Goal: Task Accomplishment & Management: Use online tool/utility

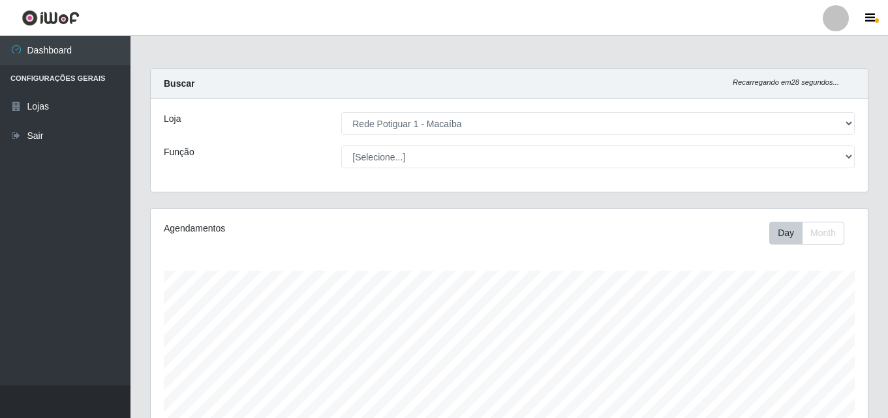
select select "100"
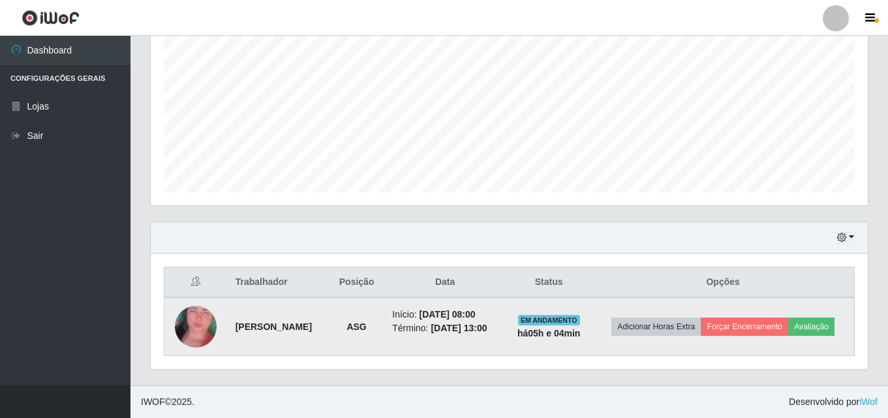
scroll to position [271, 717]
click at [761, 318] on button "Forçar Encerramento" at bounding box center [743, 327] width 87 height 18
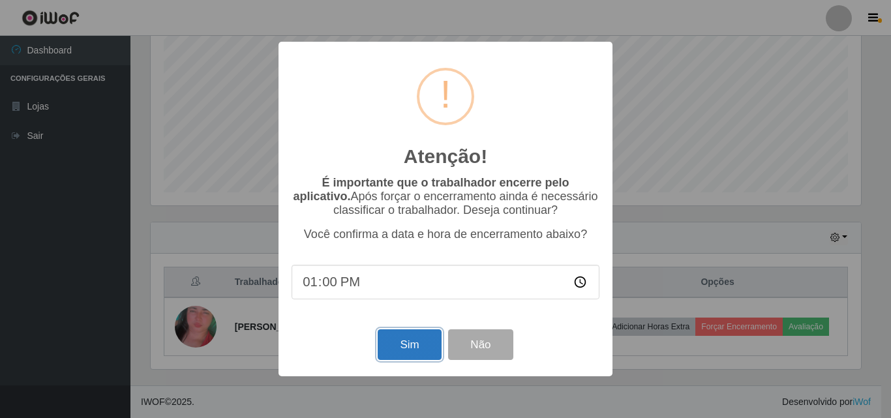
click at [421, 344] on button "Sim" at bounding box center [409, 344] width 63 height 31
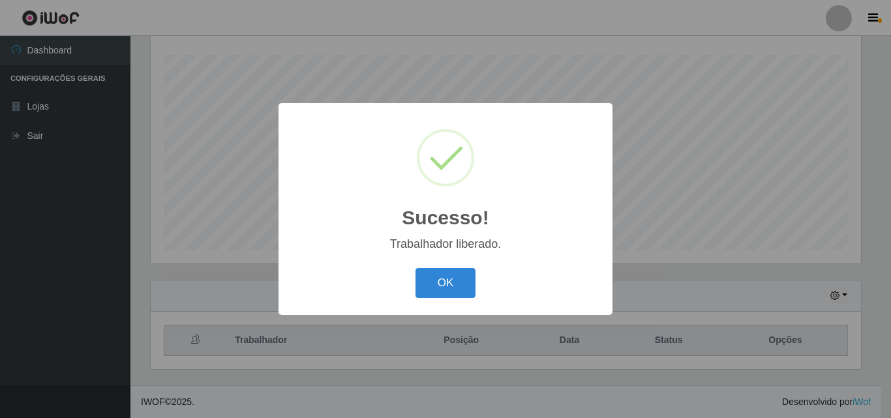
click at [415, 268] on button "OK" at bounding box center [445, 283] width 61 height 31
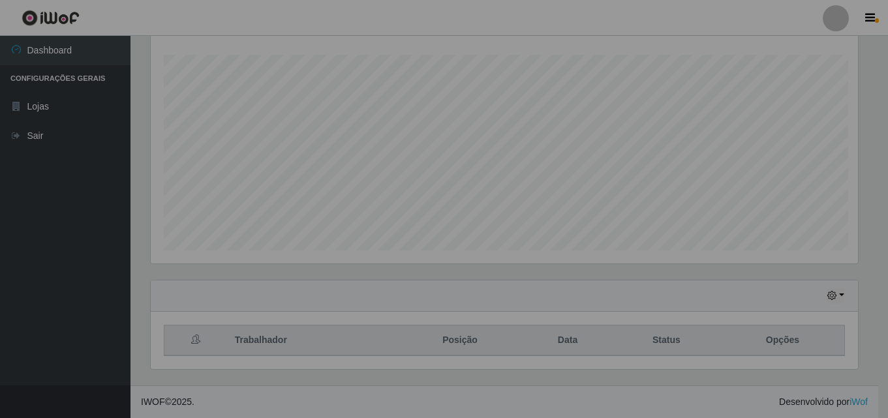
scroll to position [271, 717]
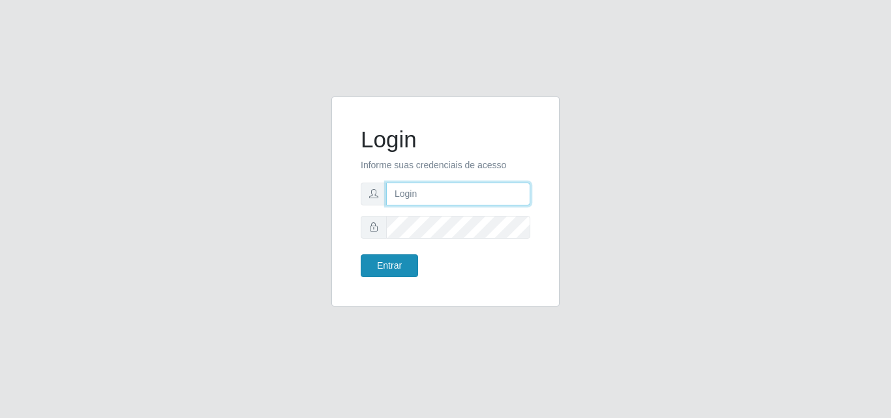
type input "[EMAIL_ADDRESS][DOMAIN_NAME]"
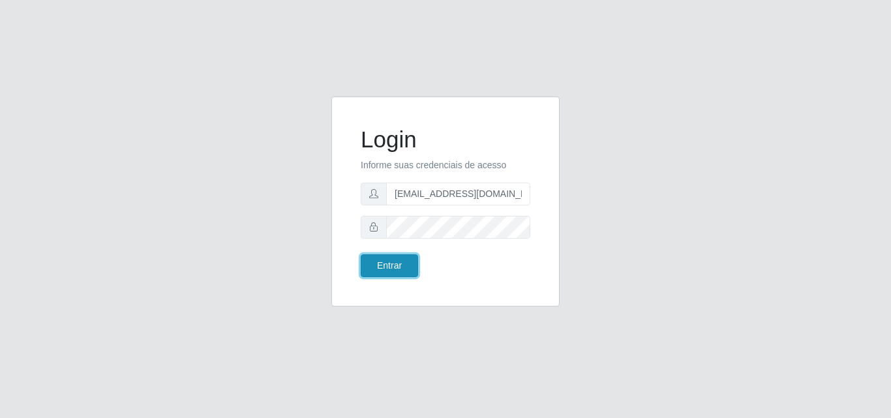
click at [391, 265] on button "Entrar" at bounding box center [389, 265] width 57 height 23
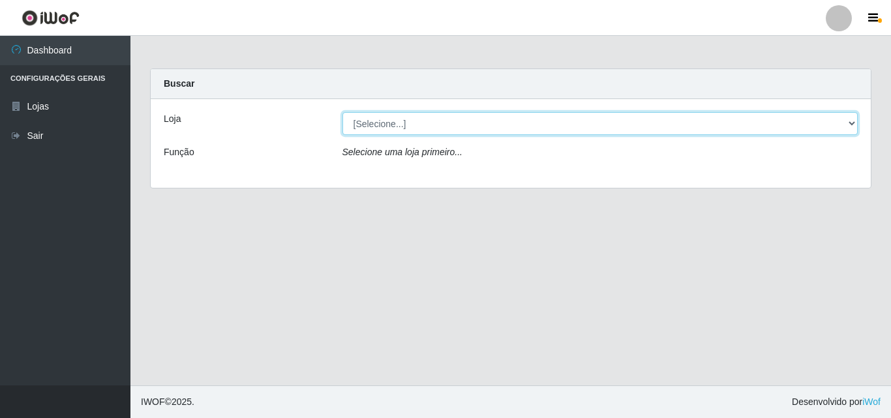
click at [848, 125] on select "[Selecione...] Rede Potiguar 1 - Macaíba" at bounding box center [600, 123] width 516 height 23
select select "100"
click at [342, 112] on select "[Selecione...] Rede Potiguar 1 - Macaíba" at bounding box center [600, 123] width 516 height 23
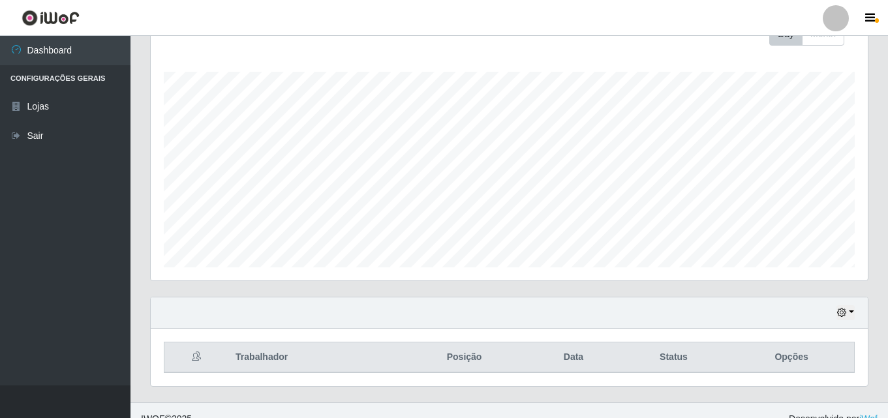
scroll to position [216, 0]
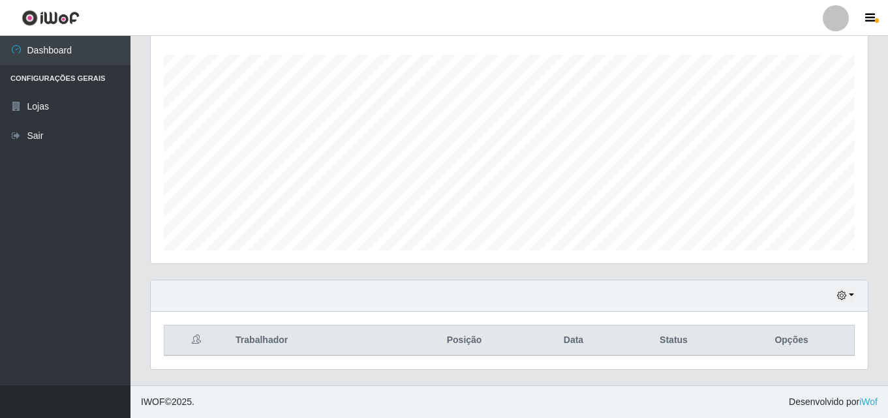
click at [845, 286] on div "Hoje 1 dia 3 dias 1 Semana Não encerrados" at bounding box center [509, 295] width 717 height 31
click at [848, 291] on button "button" at bounding box center [845, 295] width 18 height 15
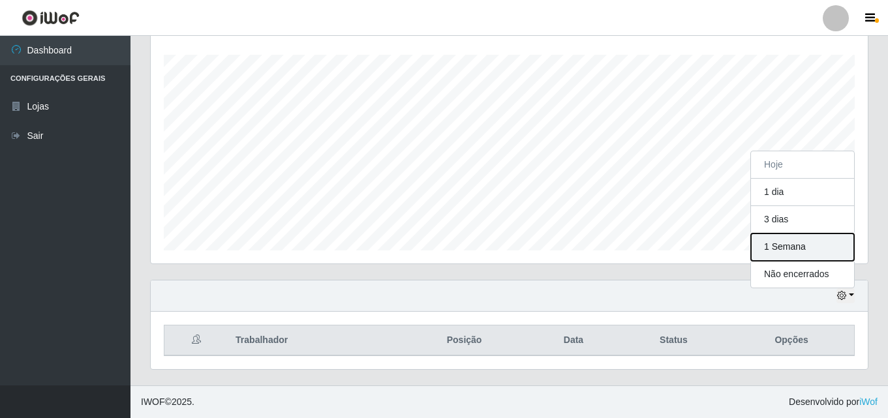
click at [800, 248] on button "1 Semana" at bounding box center [802, 246] width 103 height 27
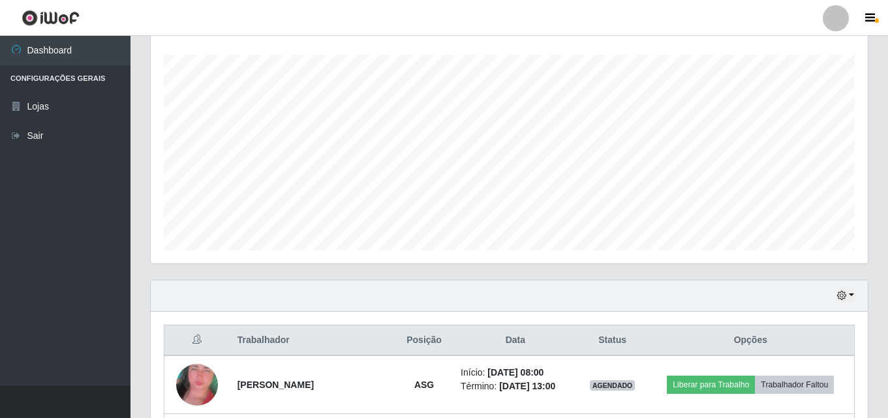
drag, startPoint x: 887, startPoint y: 245, endPoint x: 881, endPoint y: 312, distance: 67.4
click at [881, 312] on div "Carregando... Buscar Recarregando em 9 segundos... Loja [Selecione...] Rede Pot…" at bounding box center [508, 235] width 757 height 765
drag, startPoint x: 887, startPoint y: 286, endPoint x: 878, endPoint y: 351, distance: 65.8
click at [878, 351] on div "Carregando... Buscar Recarregando em 4 segundos... Loja [Selecione...] Rede Pot…" at bounding box center [508, 235] width 757 height 765
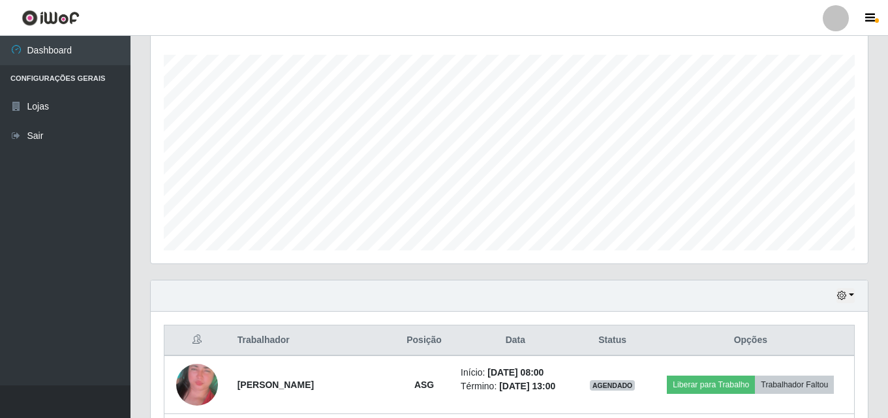
click at [878, 351] on div "Carregando... Buscar Recarregando em 4 segundos... Loja [Selecione...] Rede Pot…" at bounding box center [508, 235] width 757 height 765
click at [883, 335] on div "Carregando... Buscar Recarregando em 3 segundos... [PERSON_NAME] [Selecione...]…" at bounding box center [508, 235] width 757 height 765
click at [887, 333] on div "Carregando... Buscar Recarregando em 3 segundos... [PERSON_NAME] [Selecione...]…" at bounding box center [508, 235] width 757 height 765
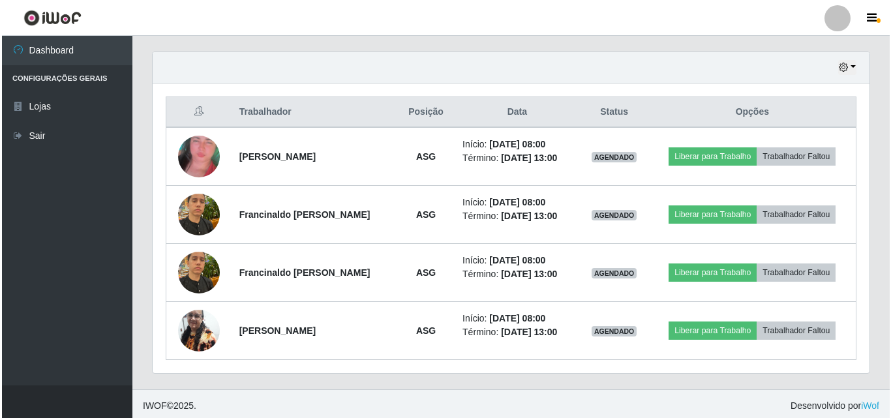
scroll to position [448, 0]
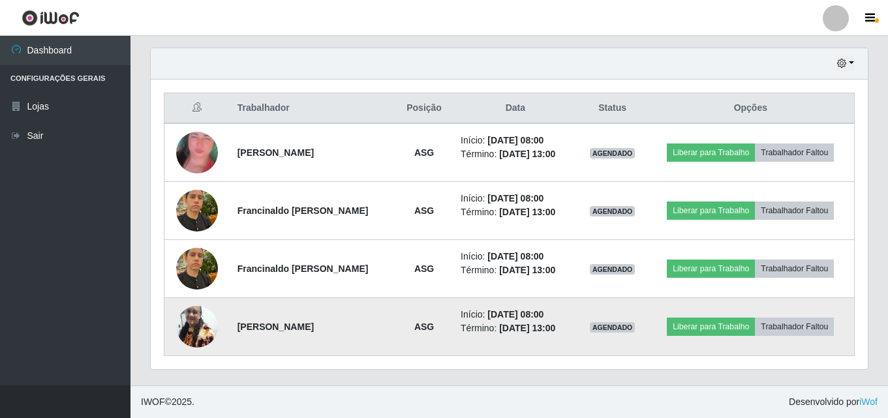
click at [193, 329] on img at bounding box center [197, 326] width 42 height 55
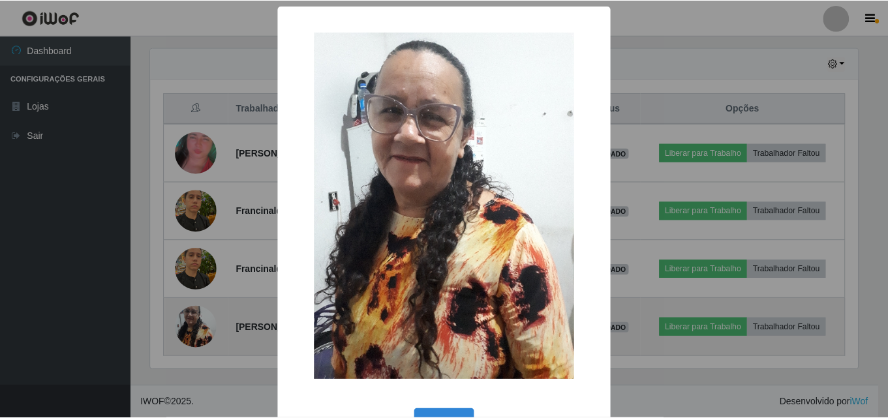
scroll to position [271, 710]
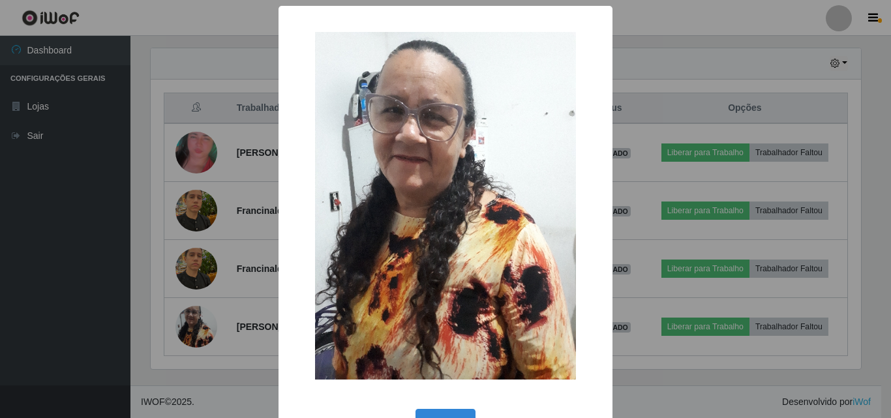
click at [255, 226] on div "× OK Cancel" at bounding box center [445, 209] width 891 height 418
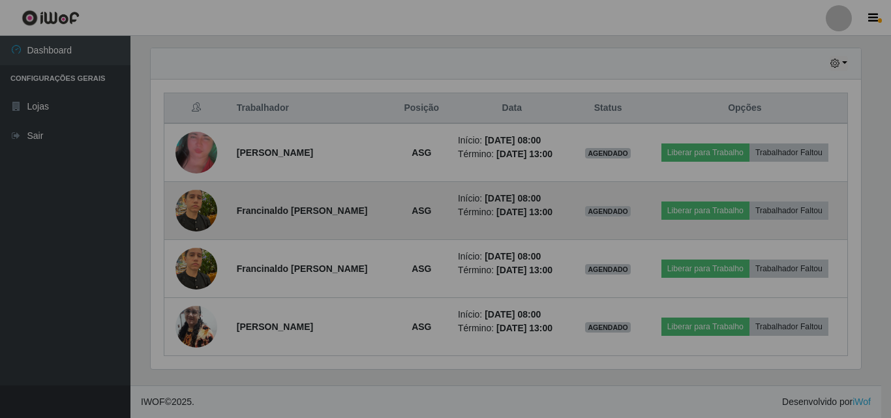
scroll to position [271, 717]
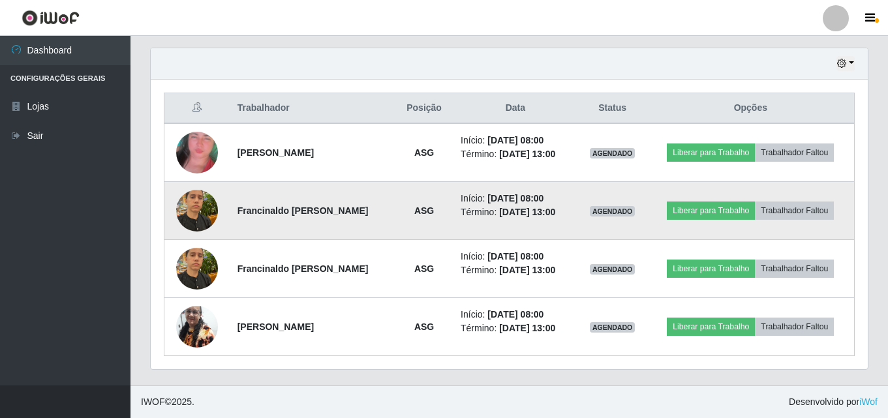
click at [208, 216] on img at bounding box center [197, 210] width 42 height 55
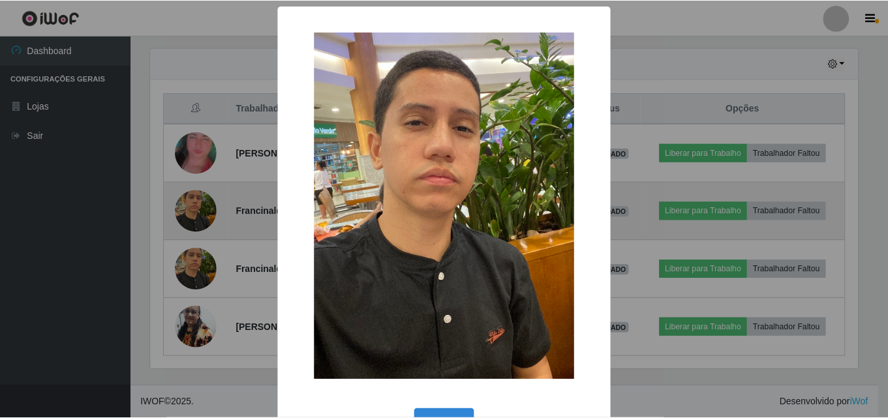
scroll to position [271, 710]
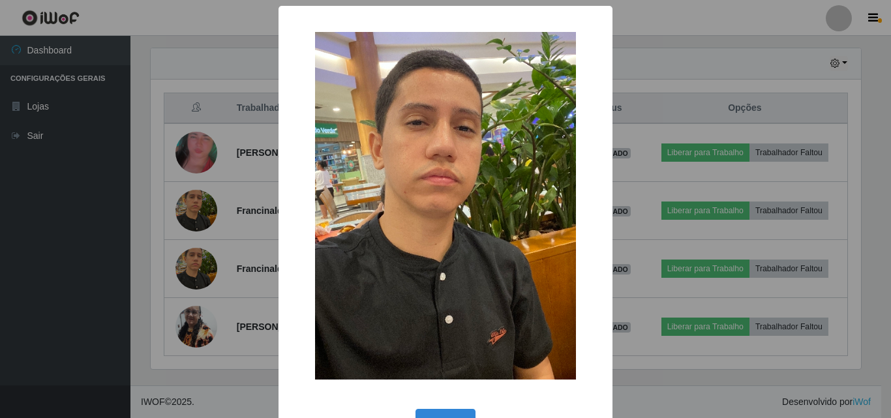
click at [240, 205] on div "× OK Cancel" at bounding box center [445, 209] width 891 height 418
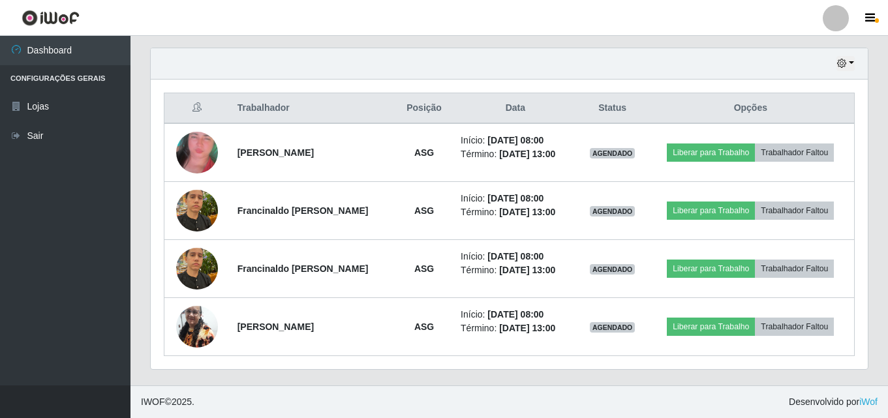
scroll to position [271, 717]
